Goal: Use online tool/utility

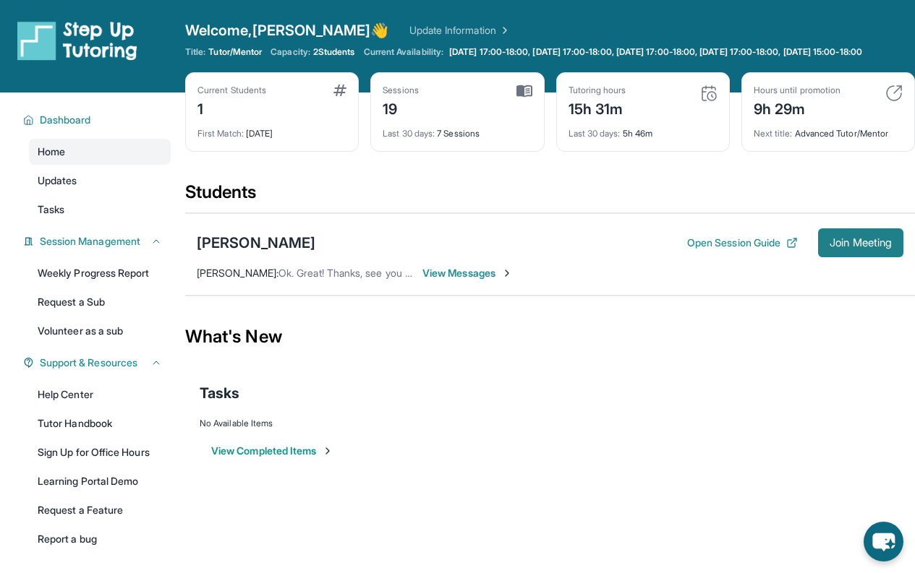
click at [841, 247] on span "Join Meeting" at bounding box center [860, 243] width 62 height 9
click at [874, 257] on button "Join Meeting" at bounding box center [860, 242] width 85 height 29
